Goal: Information Seeking & Learning: Check status

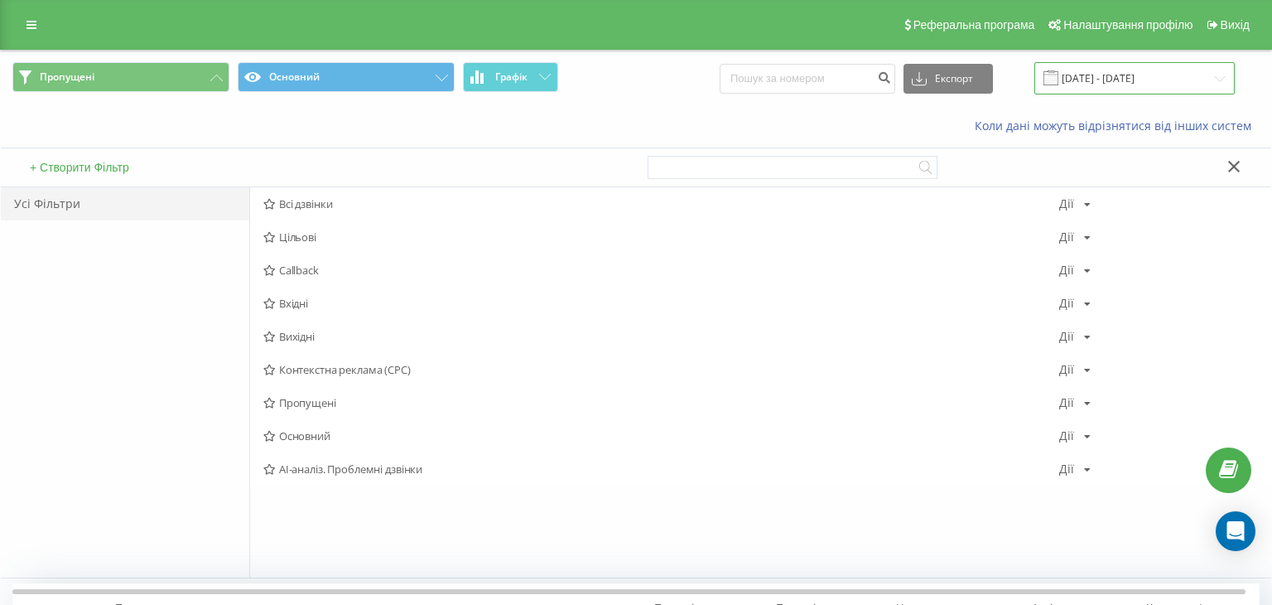
click at [1096, 64] on input "[DATE] - [DATE]" at bounding box center [1134, 78] width 200 height 32
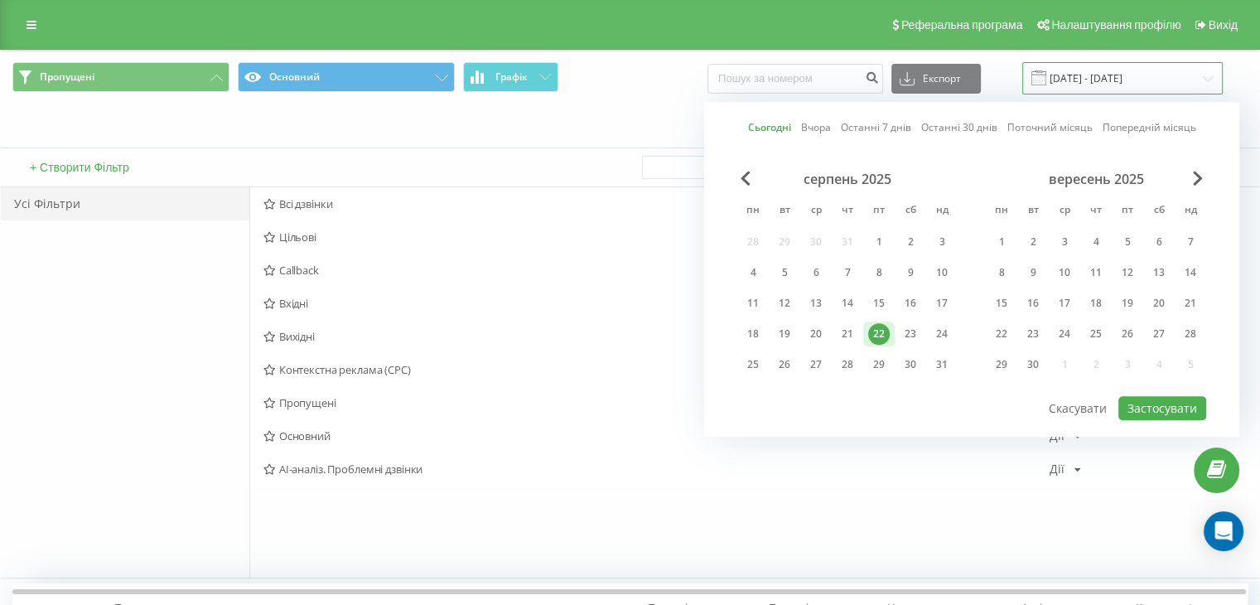
click at [1100, 75] on input "[DATE] - [DATE]" at bounding box center [1122, 78] width 200 height 32
click at [1101, 77] on input "[DATE] - [DATE]" at bounding box center [1122, 78] width 200 height 32
click at [846, 335] on div "21" at bounding box center [847, 334] width 22 height 22
click at [1173, 405] on button "Застосувати" at bounding box center [1162, 408] width 88 height 24
type input "[DATE] - [DATE]"
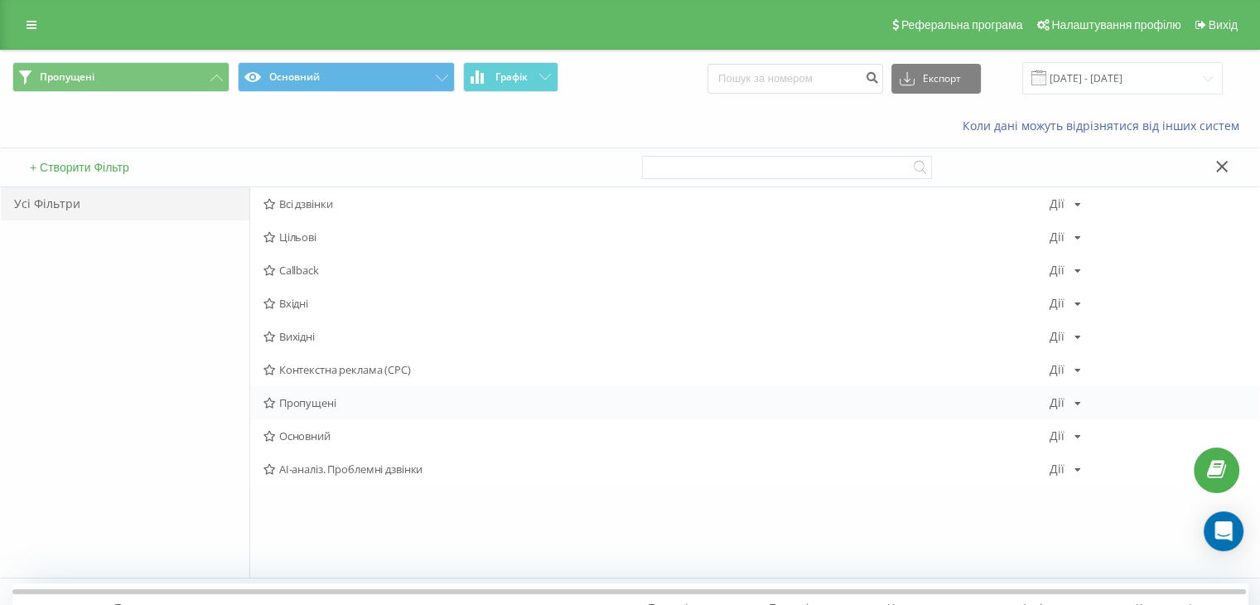
click at [325, 397] on span "Пропущені" at bounding box center [656, 403] width 786 height 12
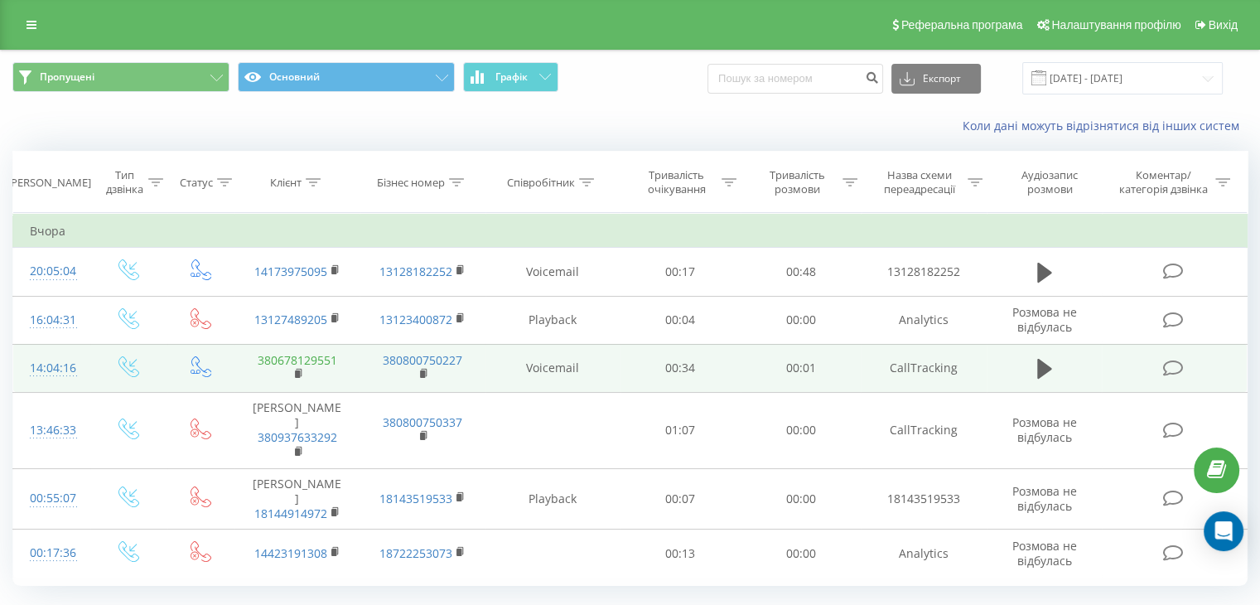
click at [282, 359] on link "380678129551" at bounding box center [298, 360] width 80 height 16
click at [48, 375] on div at bounding box center [52, 375] width 44 height 1
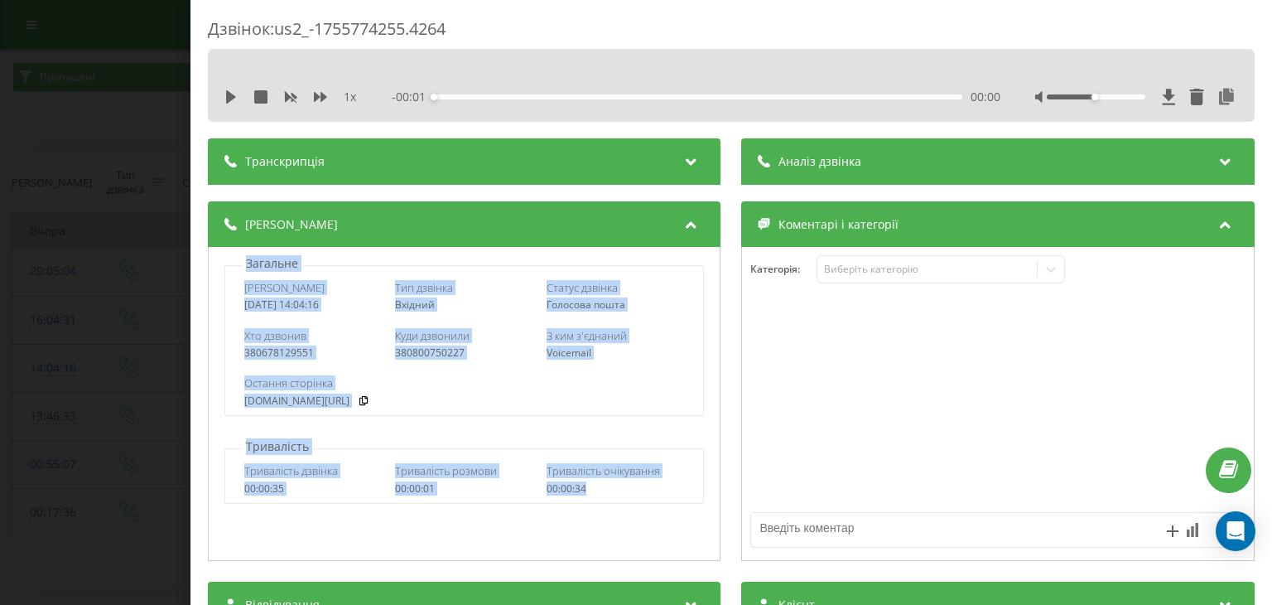
drag, startPoint x: 229, startPoint y: 257, endPoint x: 614, endPoint y: 494, distance: 451.9
click at [614, 494] on div "Загальне Дата дзвінка [DATE] 14:04:16 Тип дзвінка Вхідний Статус дзвінка Голосо…" at bounding box center [464, 404] width 513 height 314
click at [228, 267] on div "Дата дзвінка [DATE] 14:04:16 Тип дзвінка Вхідний Статус дзвінка Голосова пошта …" at bounding box center [464, 340] width 480 height 151
click at [228, 258] on div "Загальне Дата дзвінка [DATE] 14:04:16 Тип дзвінка Вхідний Статус дзвінка Голосо…" at bounding box center [464, 335] width 494 height 161
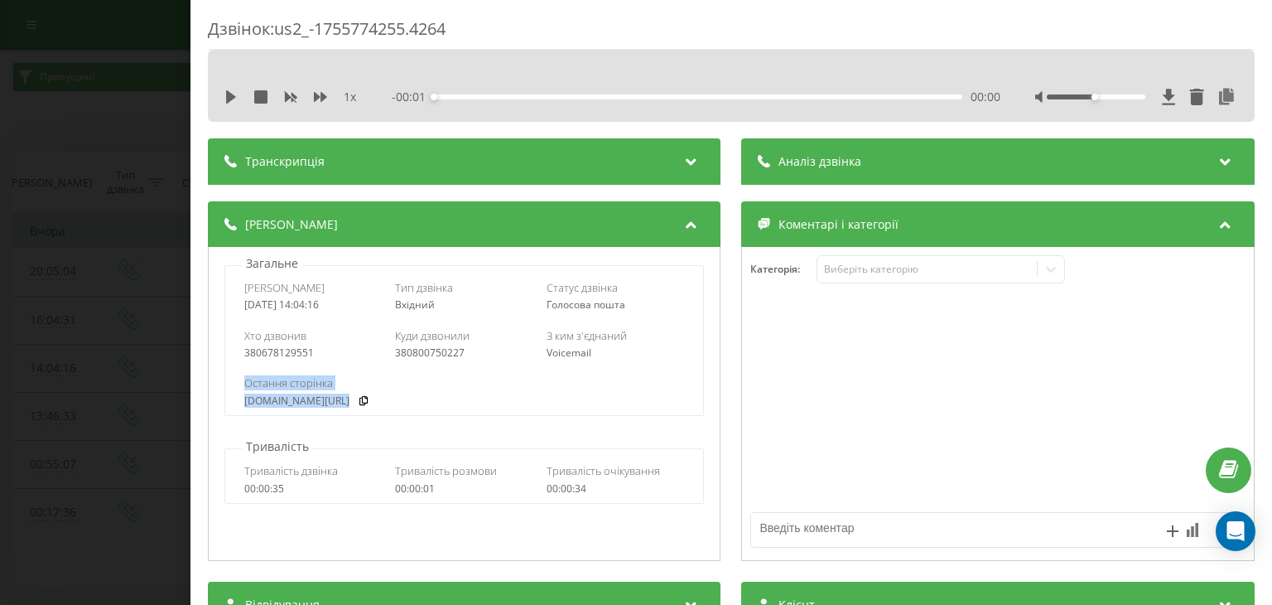
drag, startPoint x: 243, startPoint y: 384, endPoint x: 376, endPoint y: 402, distance: 133.6
click at [376, 402] on div "Остання сторінка [DOMAIN_NAME][URL]" at bounding box center [464, 390] width 440 height 31
click at [303, 422] on div "Загальне Дата дзвінка [DATE] 14:04:16 Тип дзвінка Вхідний Статус дзвінка Голосо…" at bounding box center [464, 404] width 513 height 314
click at [358, 419] on div "Загальне Дата дзвінка [DATE] 14:04:16 Тип дзвінка Вхідний Статус дзвінка Голосо…" at bounding box center [464, 404] width 513 height 314
click at [342, 404] on link "[DOMAIN_NAME][URL]" at bounding box center [296, 401] width 105 height 12
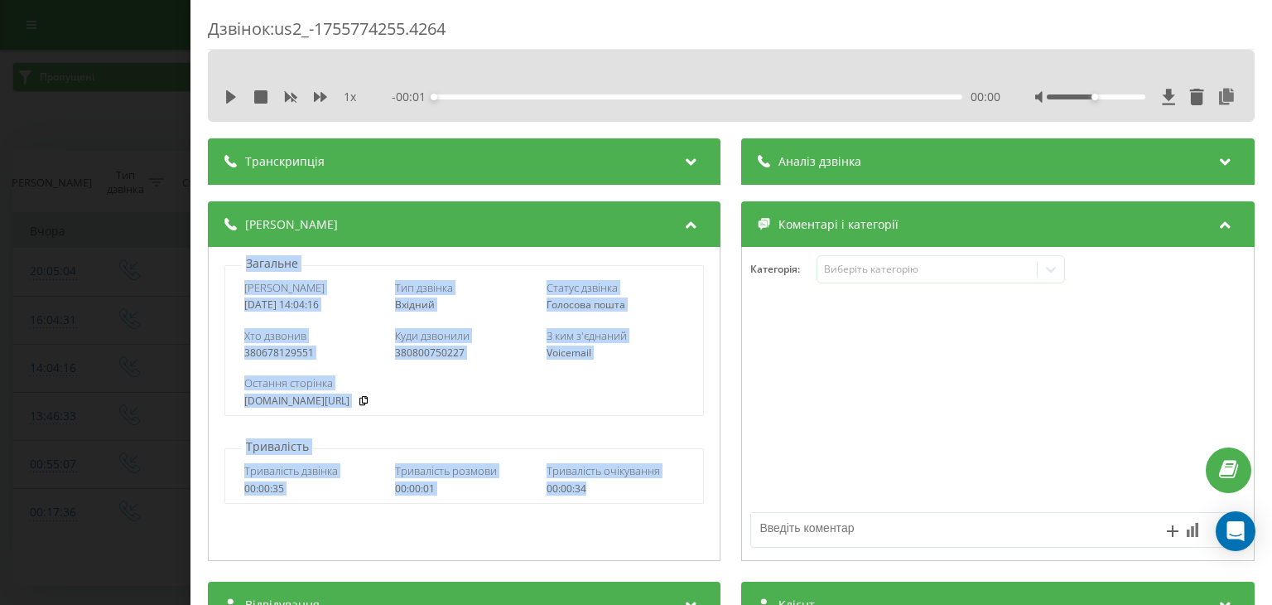
drag, startPoint x: 233, startPoint y: 258, endPoint x: 613, endPoint y: 498, distance: 449.7
click at [613, 498] on div "Загальне Дата дзвінка [DATE] 14:04:16 Тип дзвінка Вхідний Статус дзвінка Голосо…" at bounding box center [464, 404] width 513 height 314
click at [242, 259] on p "Загальне" at bounding box center [272, 263] width 60 height 17
drag, startPoint x: 232, startPoint y: 268, endPoint x: 654, endPoint y: 524, distance: 493.9
click at [654, 524] on div "Загальне Дата дзвінка [DATE] 14:04:16 Тип дзвінка Вхідний Статус дзвінка Голосо…" at bounding box center [464, 404] width 513 height 314
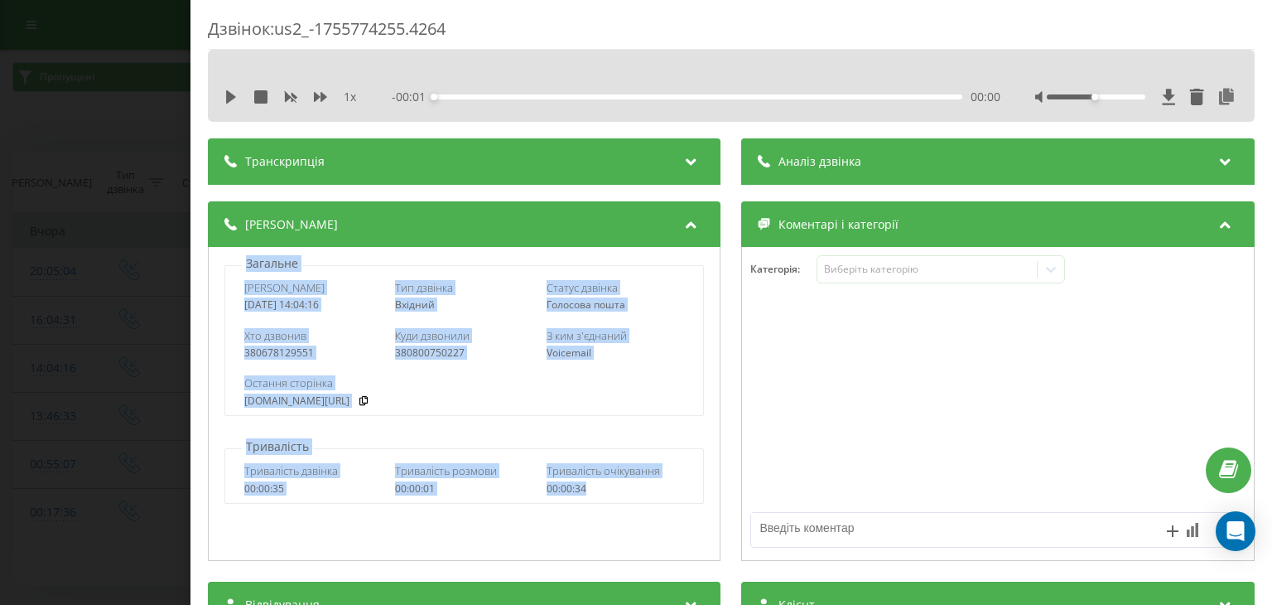
drag, startPoint x: 217, startPoint y: 258, endPoint x: 648, endPoint y: 494, distance: 491.5
click at [648, 494] on div "Загальне Дата дзвінка [DATE] 14:04:16 Тип дзвінка Вхідний Статус дзвінка Голосо…" at bounding box center [464, 404] width 513 height 314
copy div "Загальне Дата дзвінка [DATE] 14:04:16 Тип дзвінка Вхідний Статус дзвінка Голосо…"
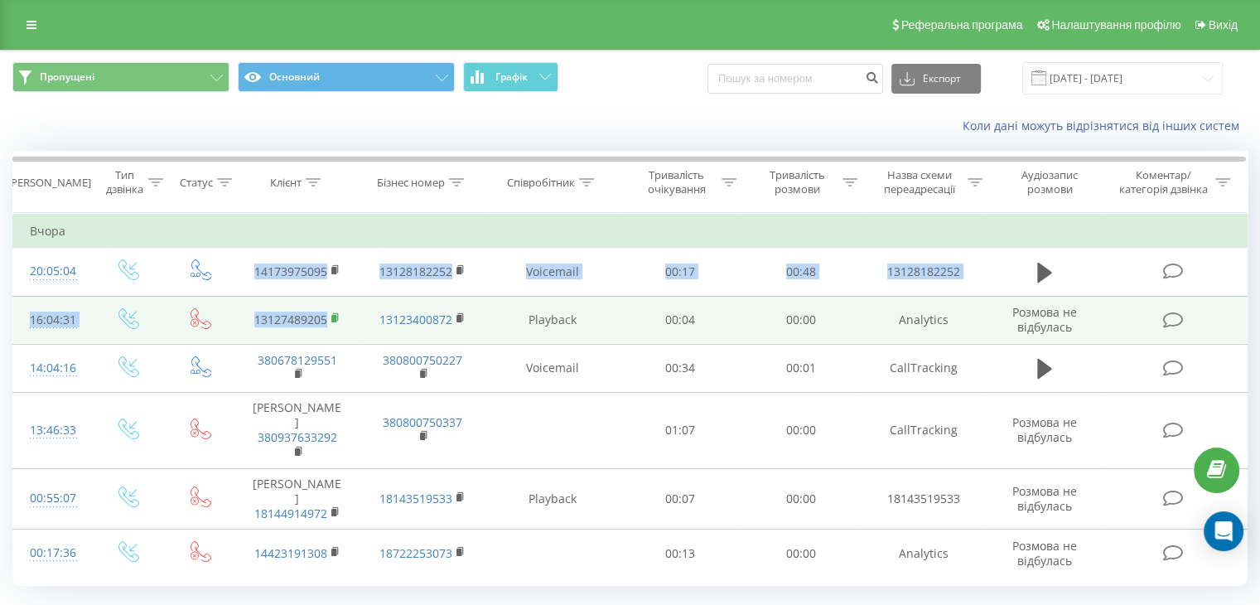
drag, startPoint x: 243, startPoint y: 265, endPoint x: 335, endPoint y: 319, distance: 105.8
click at [335, 319] on tbody "Вчора 20:05:04 14173975095 13128182252 Voicemail 00:17 00:48 13128182252 16:04:…" at bounding box center [630, 396] width 1234 height 363
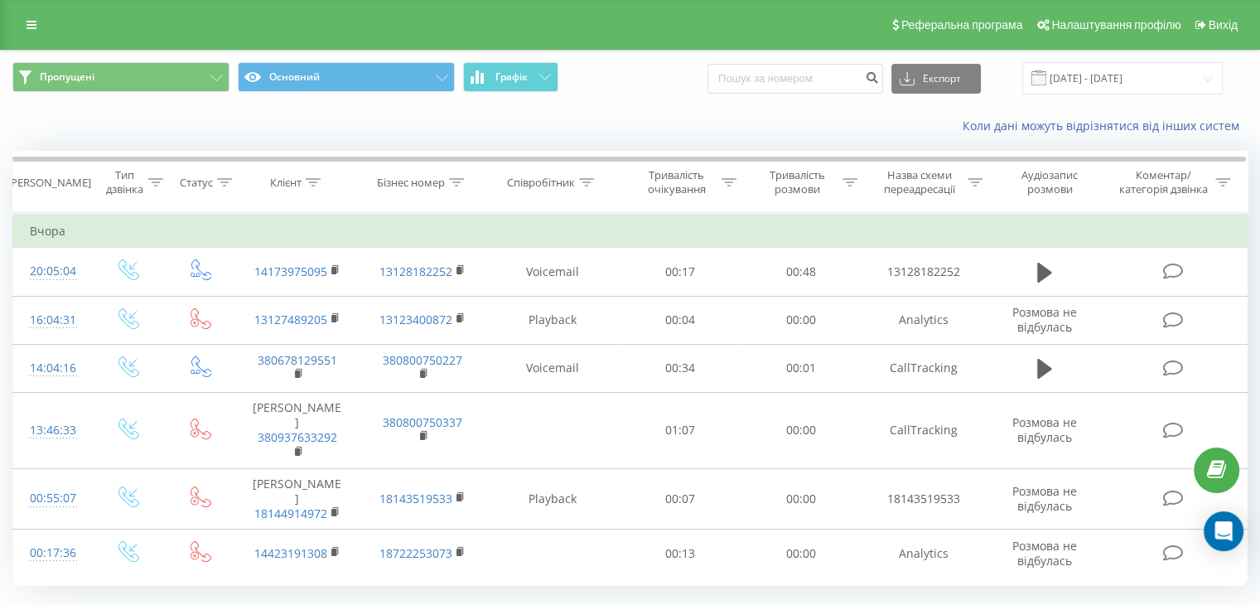
click at [308, 225] on td "Вчора" at bounding box center [630, 231] width 1234 height 33
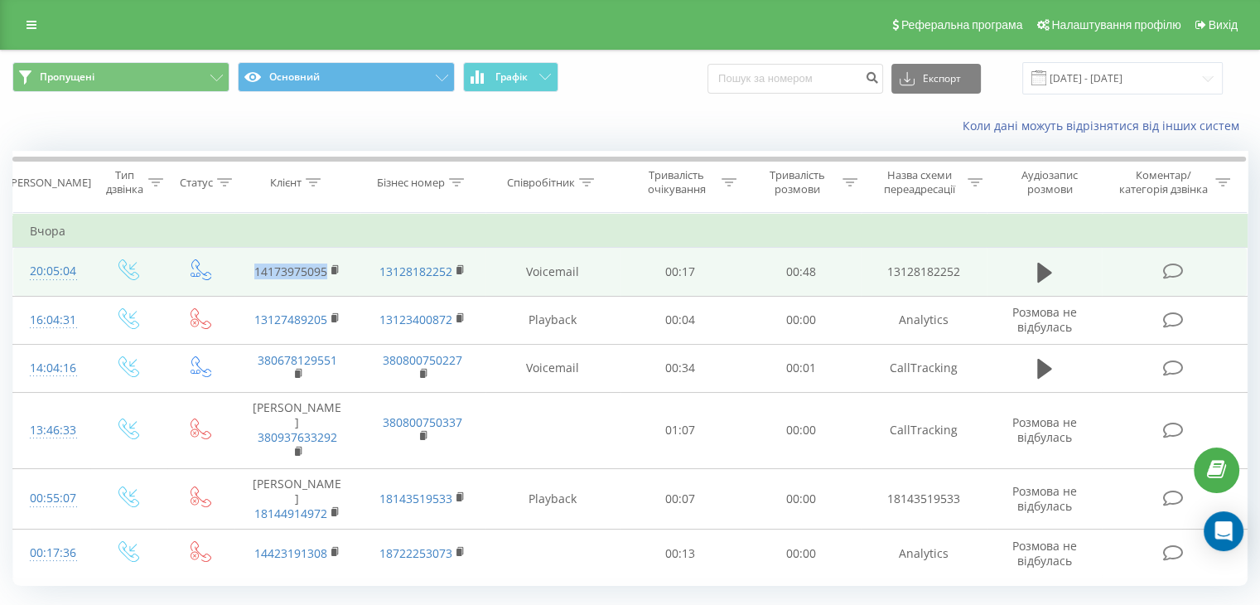
drag, startPoint x: 229, startPoint y: 271, endPoint x: 328, endPoint y: 268, distance: 98.6
click at [328, 268] on tr "20:05:04 14173975095 13128182252 Voicemail 00:17 00:48 13128182252" at bounding box center [630, 272] width 1234 height 48
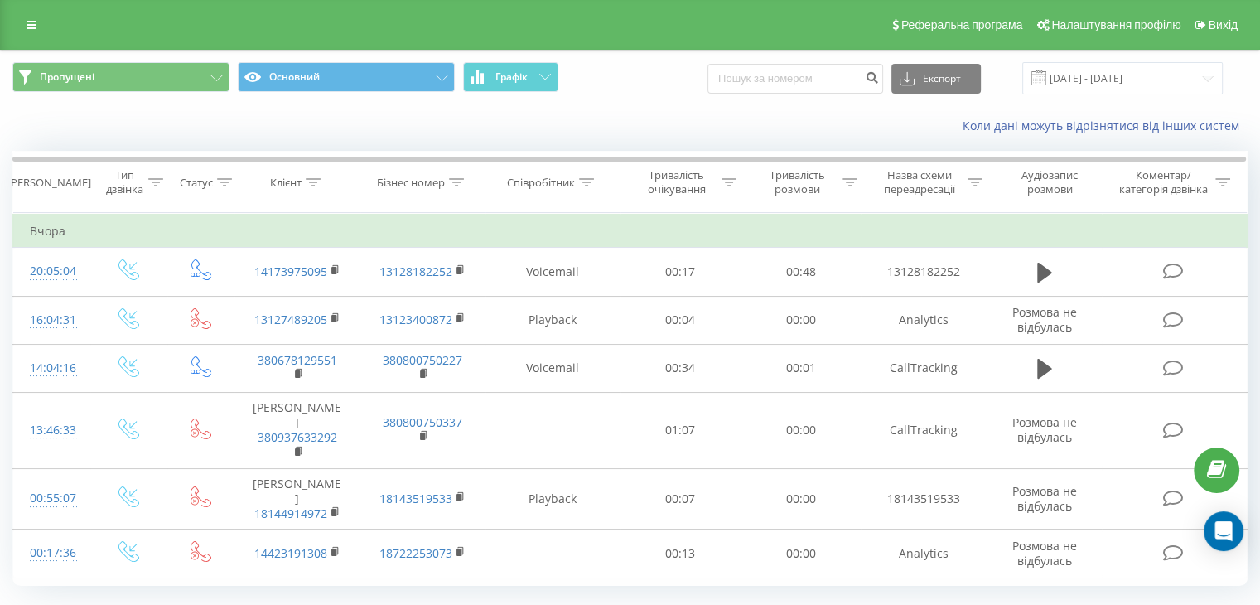
click at [300, 239] on td "Вчора" at bounding box center [630, 231] width 1234 height 33
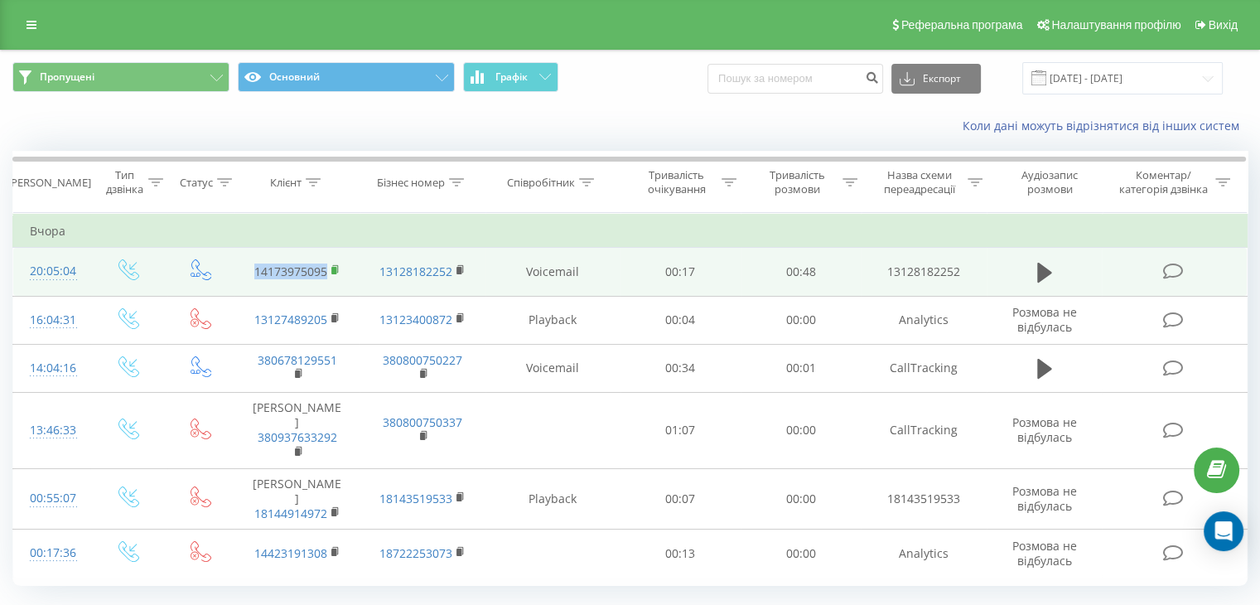
drag, startPoint x: 253, startPoint y: 268, endPoint x: 338, endPoint y: 263, distance: 84.6
click at [338, 263] on td "14173975095" at bounding box center [296, 272] width 125 height 48
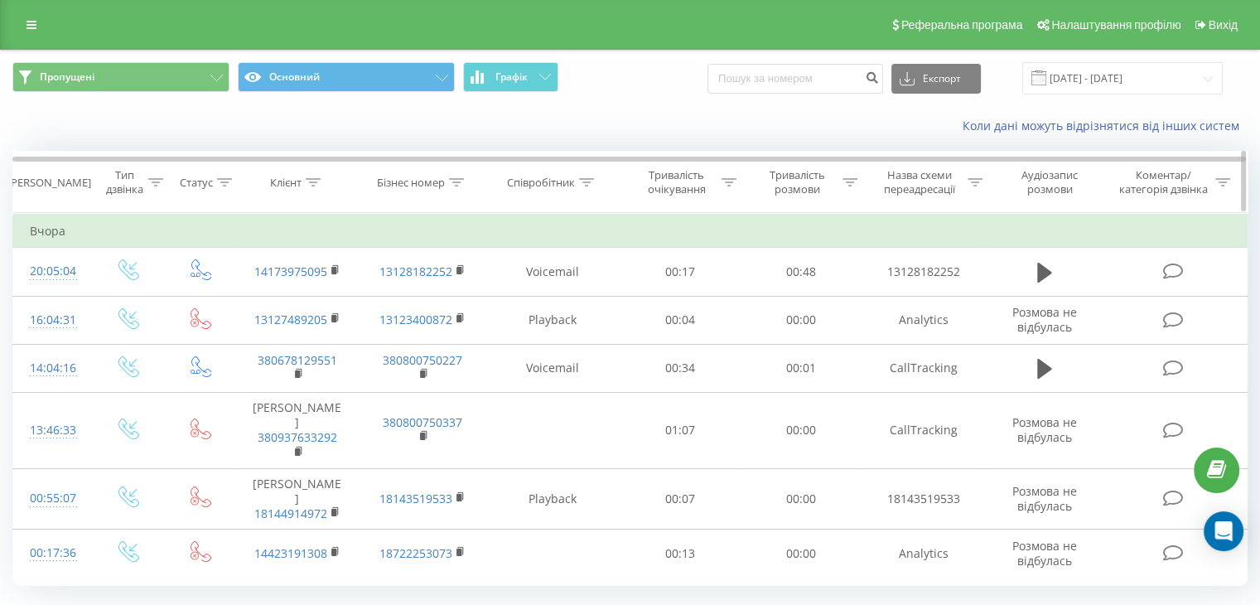
click at [278, 197] on th "Клієнт" at bounding box center [296, 182] width 125 height 61
